Goal: Information Seeking & Learning: Learn about a topic

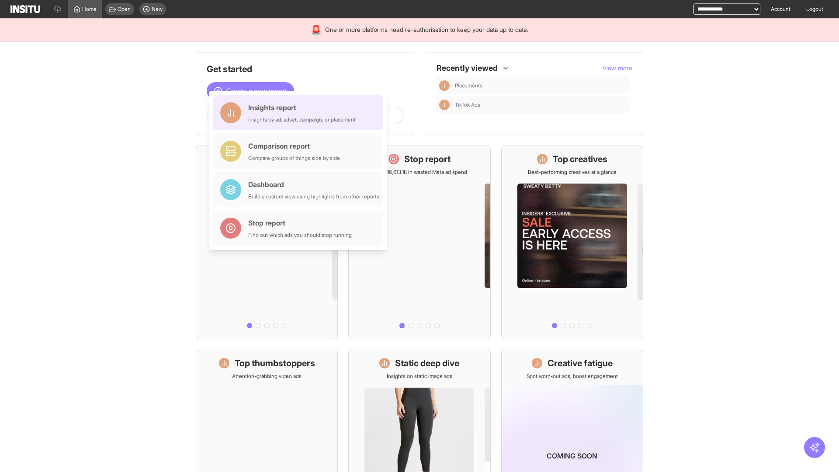
click at [300, 113] on div "Insights report Insights by ad, adset, campaign, or placement" at bounding box center [301, 112] width 107 height 21
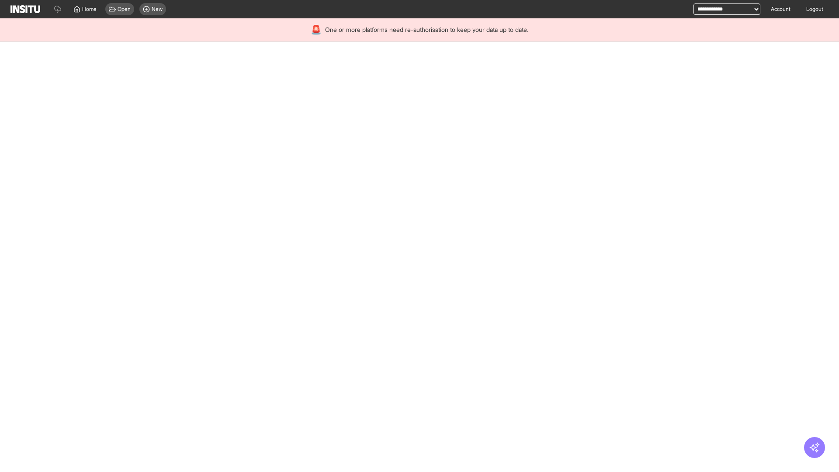
select select "**"
